Goal: Task Accomplishment & Management: Manage account settings

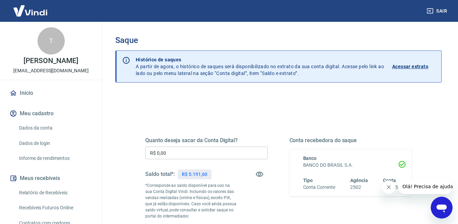
click at [114, 144] on div "Saque Histórico de saques A partir de agora, o histórico de saques será disponi…" at bounding box center [278, 158] width 343 height 272
type input "R$ 5.191,60"
click at [118, 141] on div "Quanto deseja sacar da Conta Digital? R$ 5.191,60 ​ Saldo total*: R$ 5.191,60 *…" at bounding box center [278, 218] width 327 height 250
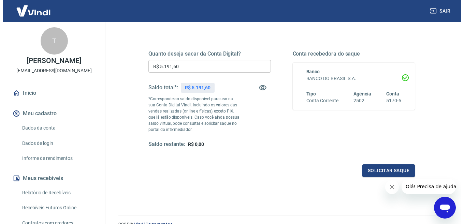
scroll to position [119, 0]
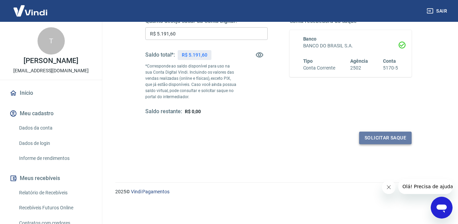
click at [384, 142] on button "Solicitar saque" at bounding box center [385, 138] width 53 height 13
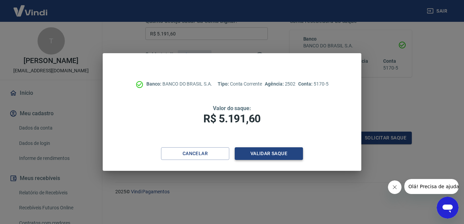
click at [244, 155] on button "Validar saque" at bounding box center [269, 153] width 68 height 13
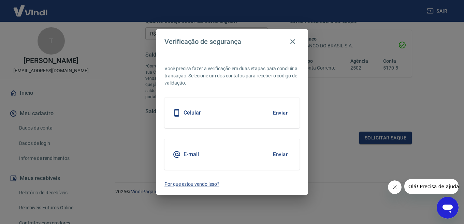
click at [275, 117] on button "Enviar" at bounding box center [280, 113] width 22 height 14
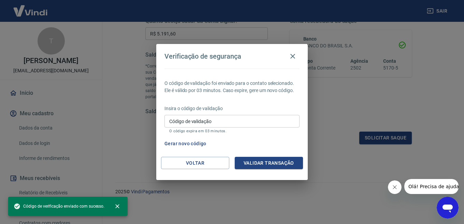
click at [270, 119] on input "Código de validação" at bounding box center [231, 121] width 135 height 13
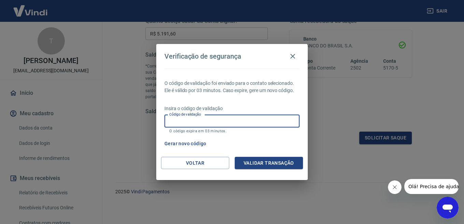
click at [274, 125] on input "Código de validação" at bounding box center [231, 121] width 135 height 13
type input "114705"
click at [283, 166] on button "Validar transação" at bounding box center [269, 163] width 68 height 13
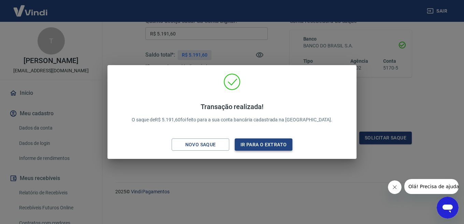
click at [276, 140] on button "Ir para o extrato" at bounding box center [264, 145] width 58 height 13
